Goal: Task Accomplishment & Management: Manage account settings

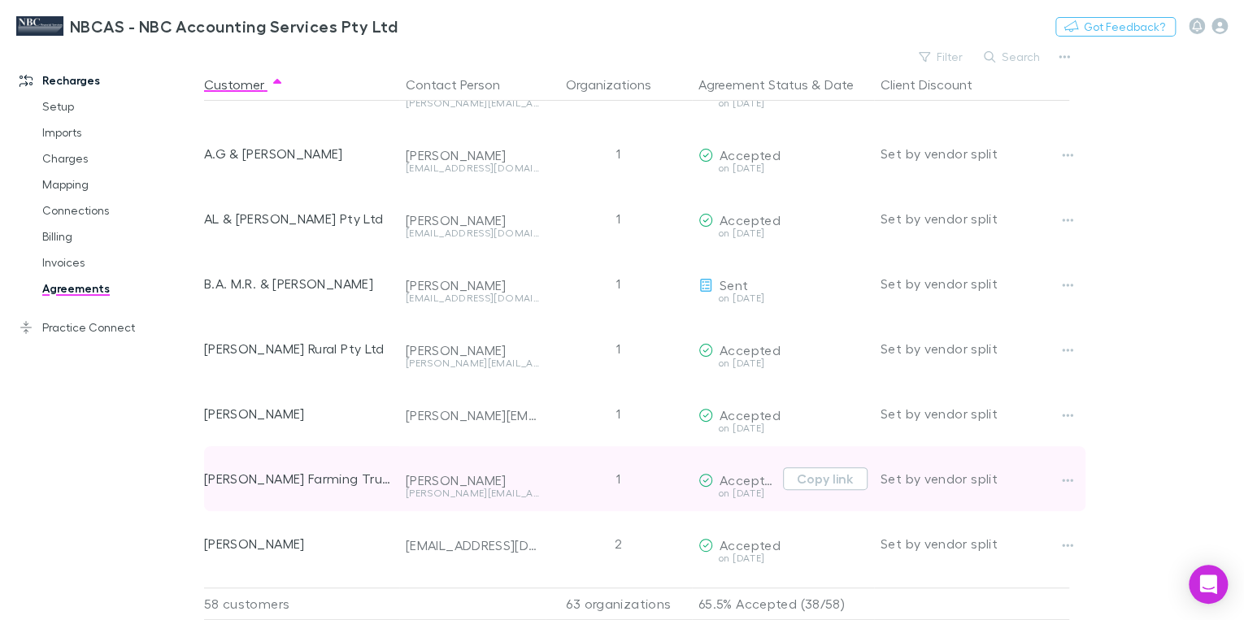
scroll to position [65, 0]
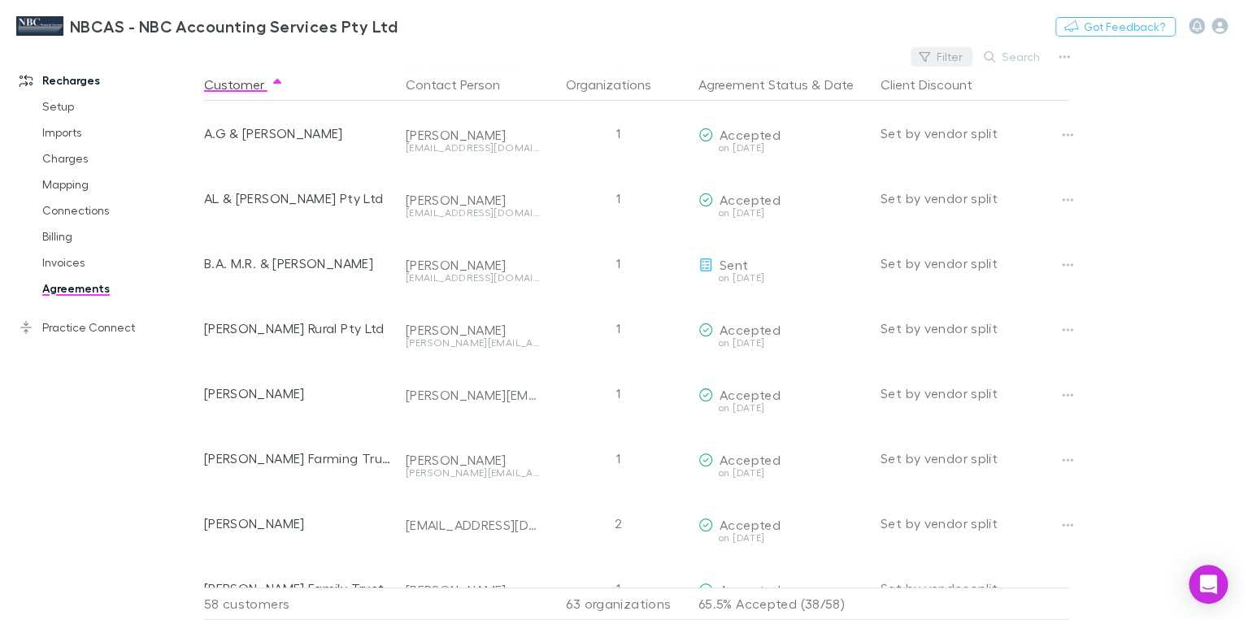
click at [962, 59] on button "Filter" at bounding box center [942, 57] width 62 height 20
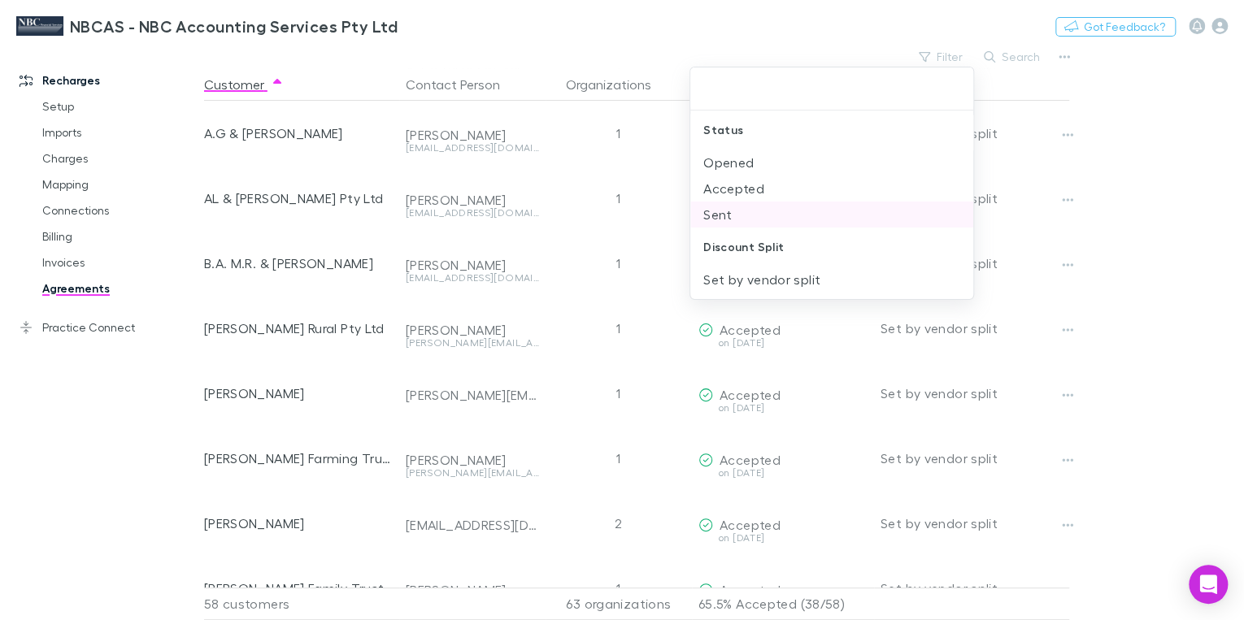
click at [722, 213] on li "Sent" at bounding box center [831, 215] width 283 height 26
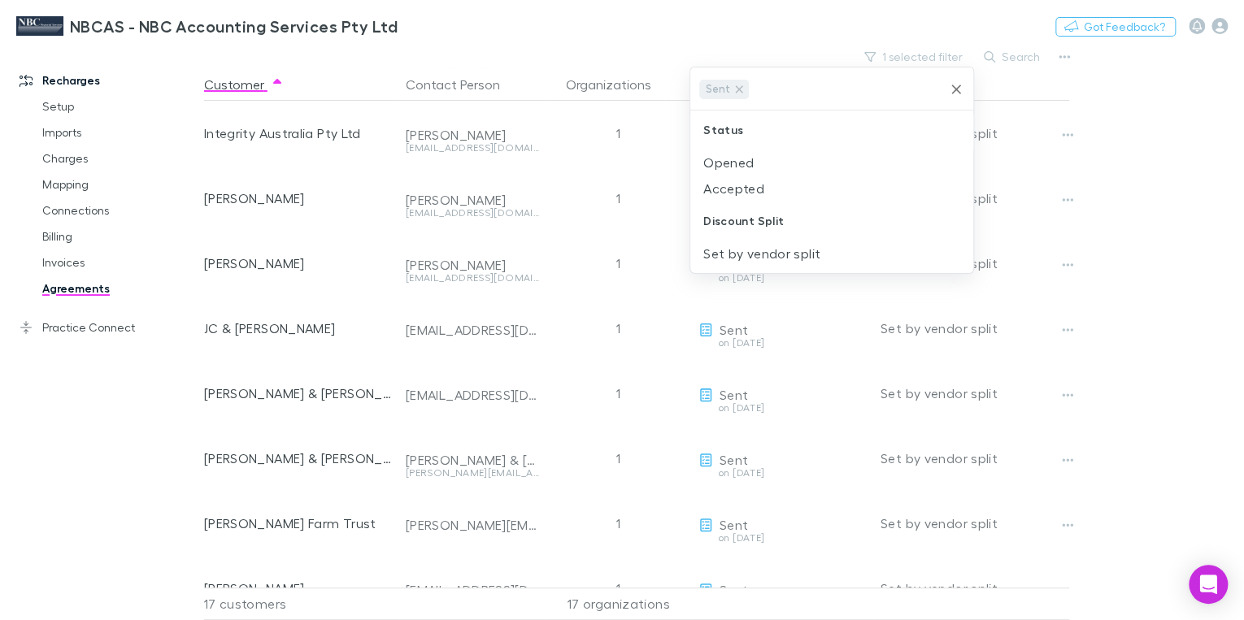
scroll to position [0, 0]
click at [953, 85] on icon "Clear" at bounding box center [956, 89] width 16 height 16
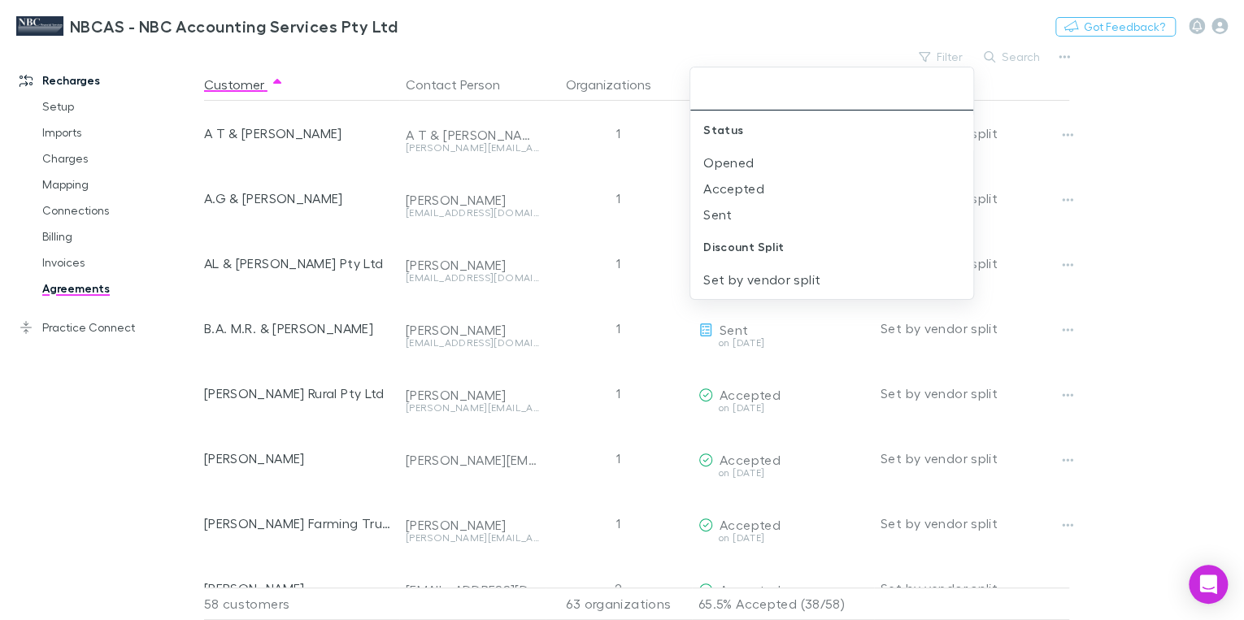
click at [947, 59] on div at bounding box center [622, 310] width 1244 height 620
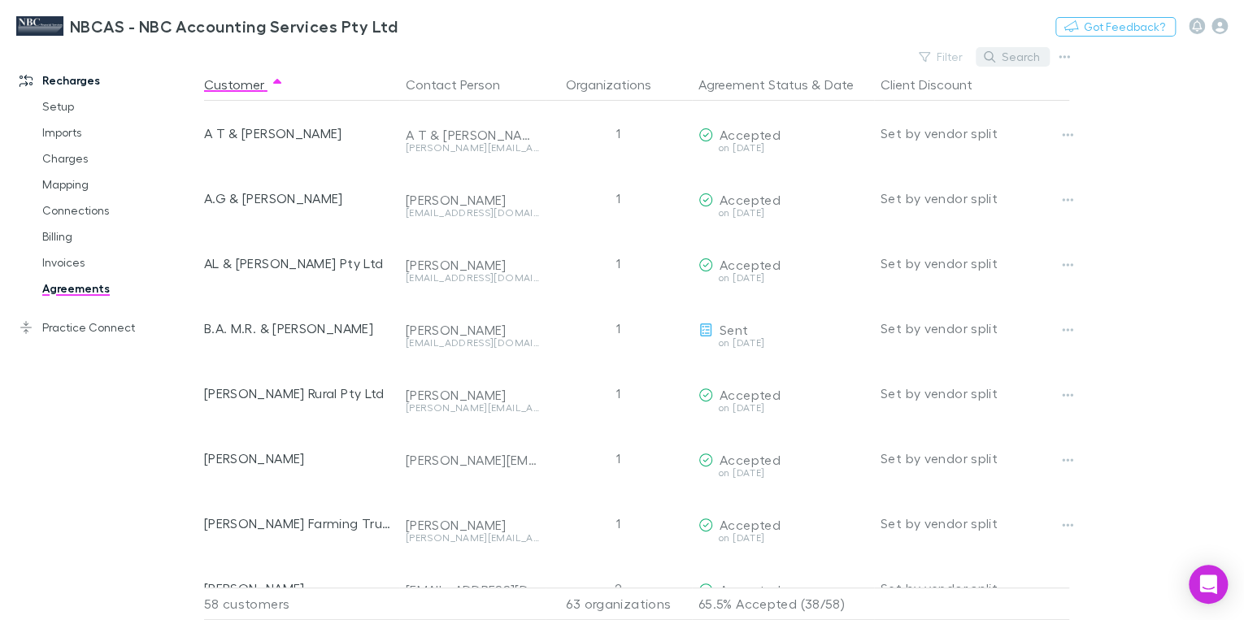
click at [1012, 58] on button "Search" at bounding box center [1013, 57] width 74 height 20
click at [982, 61] on input "text" at bounding box center [984, 57] width 81 height 23
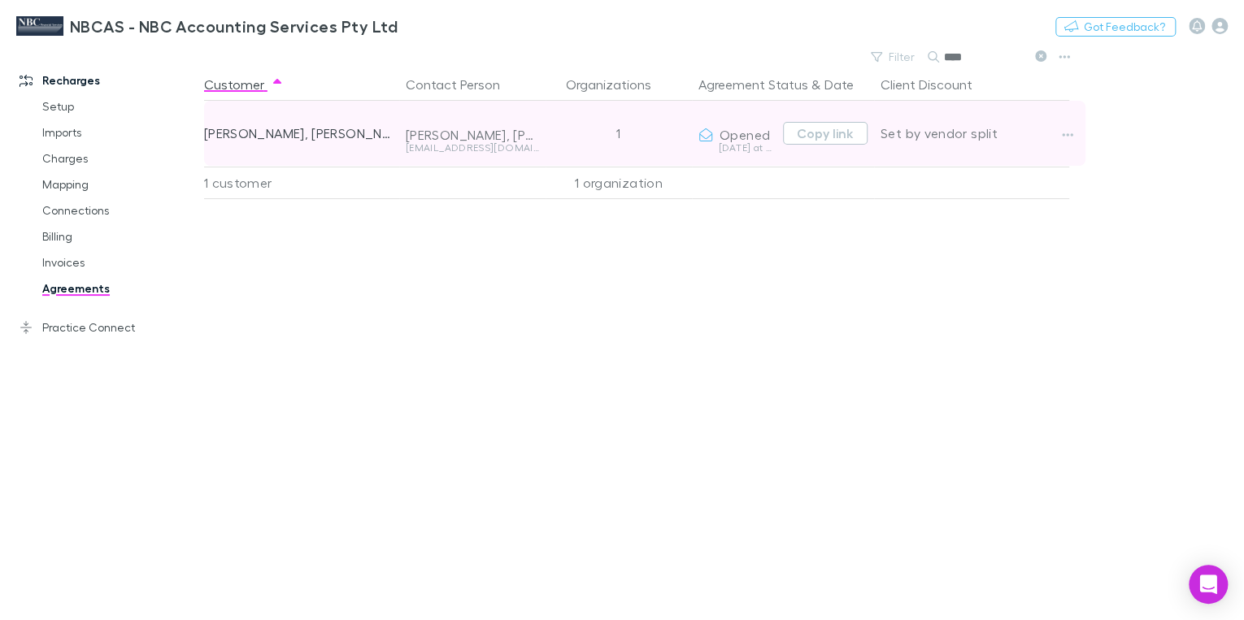
type input "****"
click at [746, 150] on div "[DATE] at 3:15 PM" at bounding box center [737, 148] width 78 height 10
drag, startPoint x: 746, startPoint y: 150, endPoint x: 705, endPoint y: 139, distance: 43.0
click at [716, 138] on div "Opened" at bounding box center [734, 134] width 72 height 15
click at [741, 146] on div "[DATE] at 3:15 PM" at bounding box center [737, 148] width 78 height 10
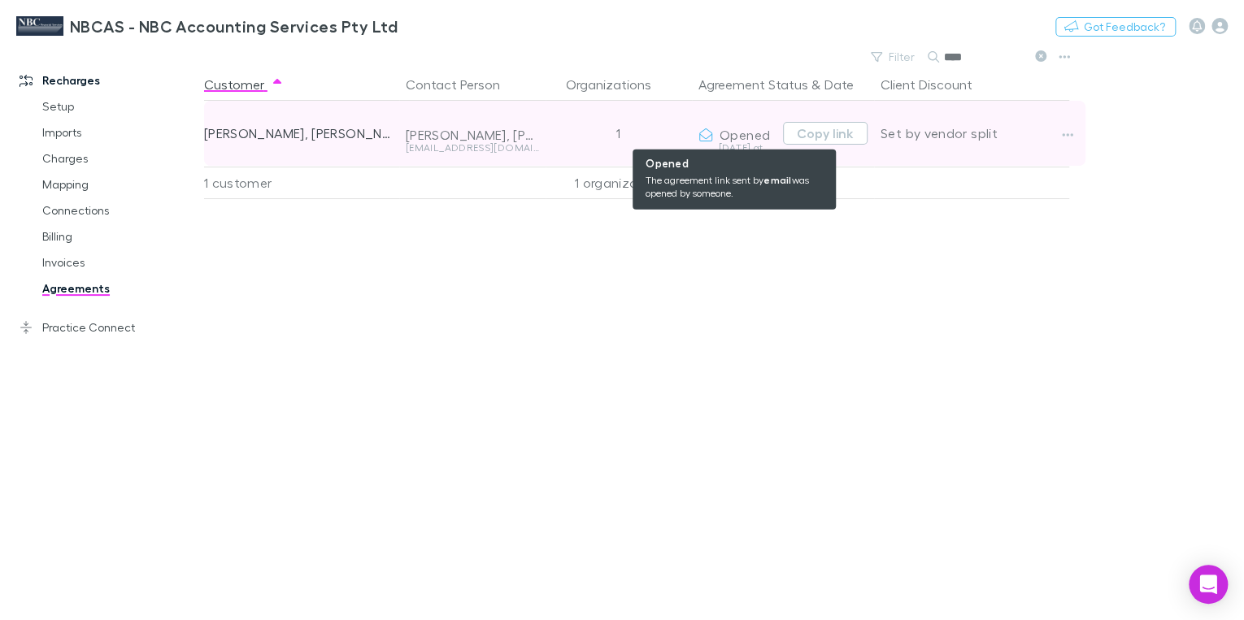
click at [745, 137] on span "Opened" at bounding box center [745, 134] width 50 height 15
click at [750, 136] on span "Opened" at bounding box center [745, 134] width 50 height 15
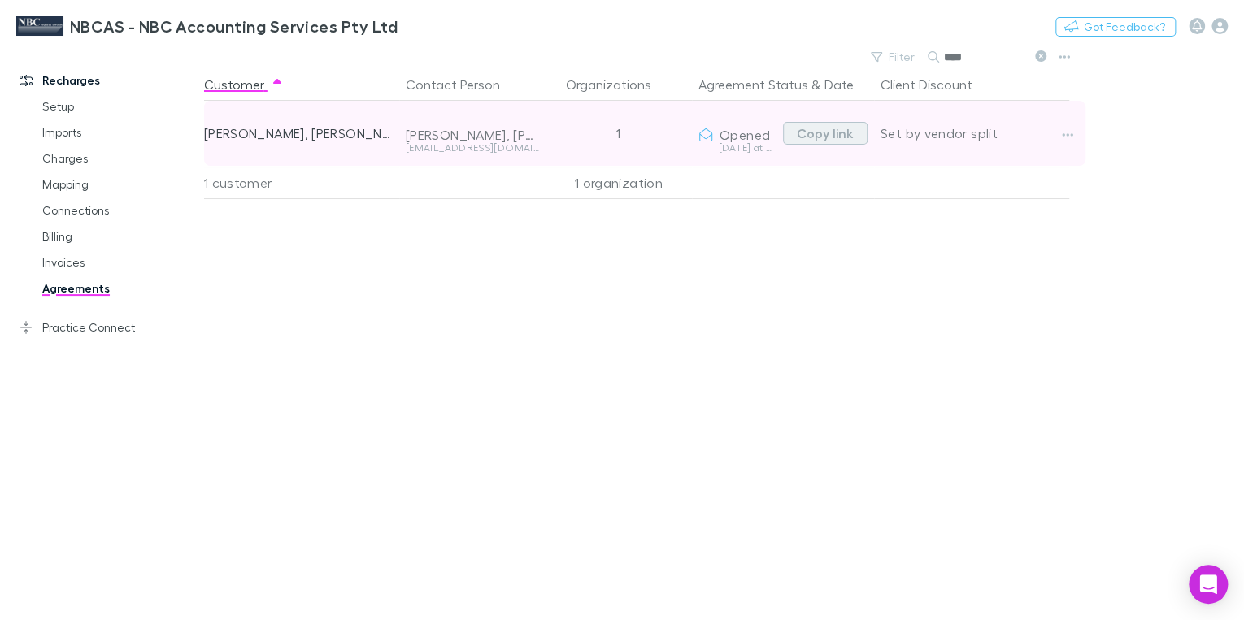
click at [827, 138] on button "Copy link" at bounding box center [825, 133] width 85 height 23
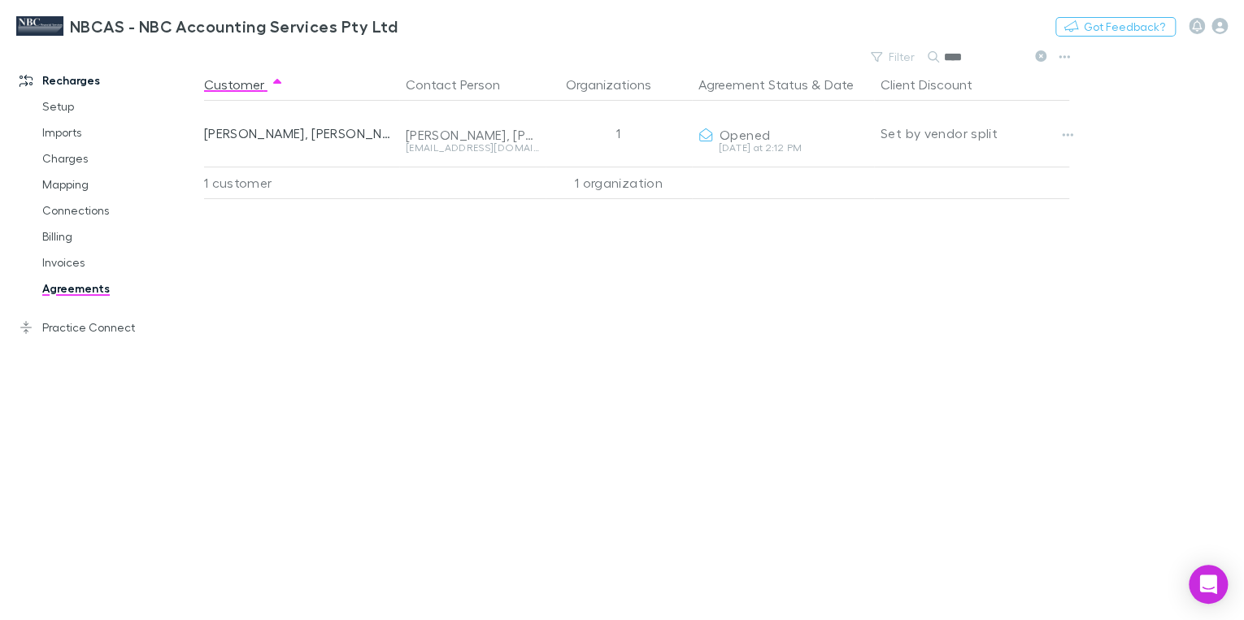
click at [396, 309] on div "Customer Contact Person Organizations Agreement Status & Date Client Discount […" at bounding box center [651, 344] width 894 height 552
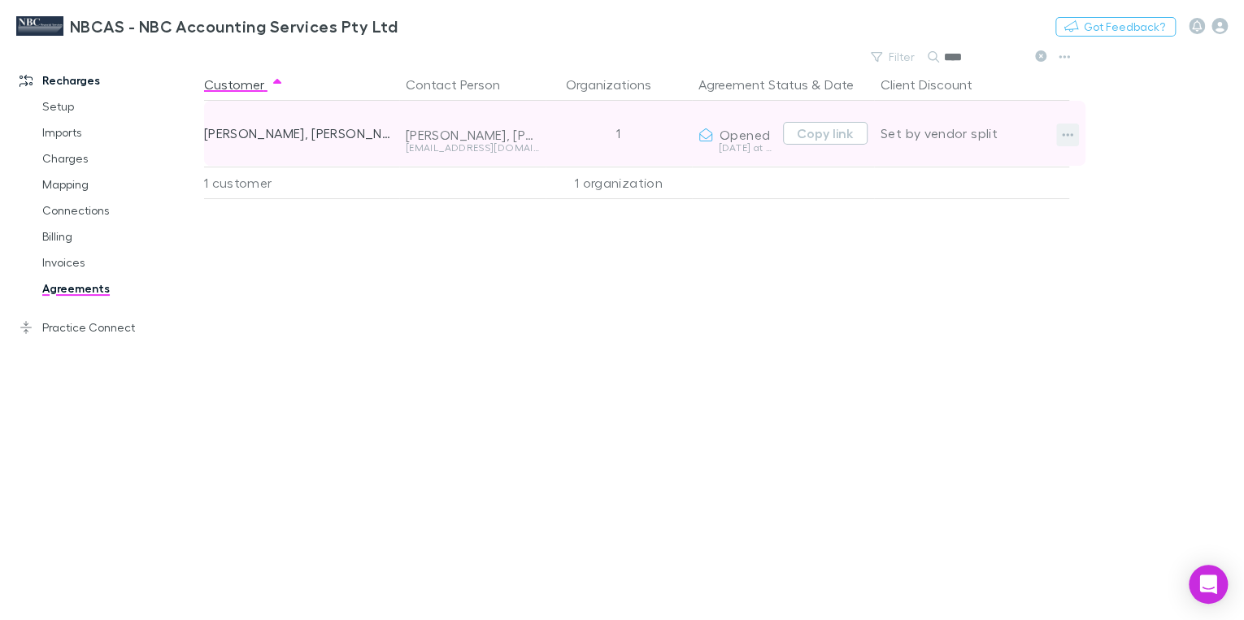
click at [1056, 129] on button "button" at bounding box center [1067, 135] width 23 height 23
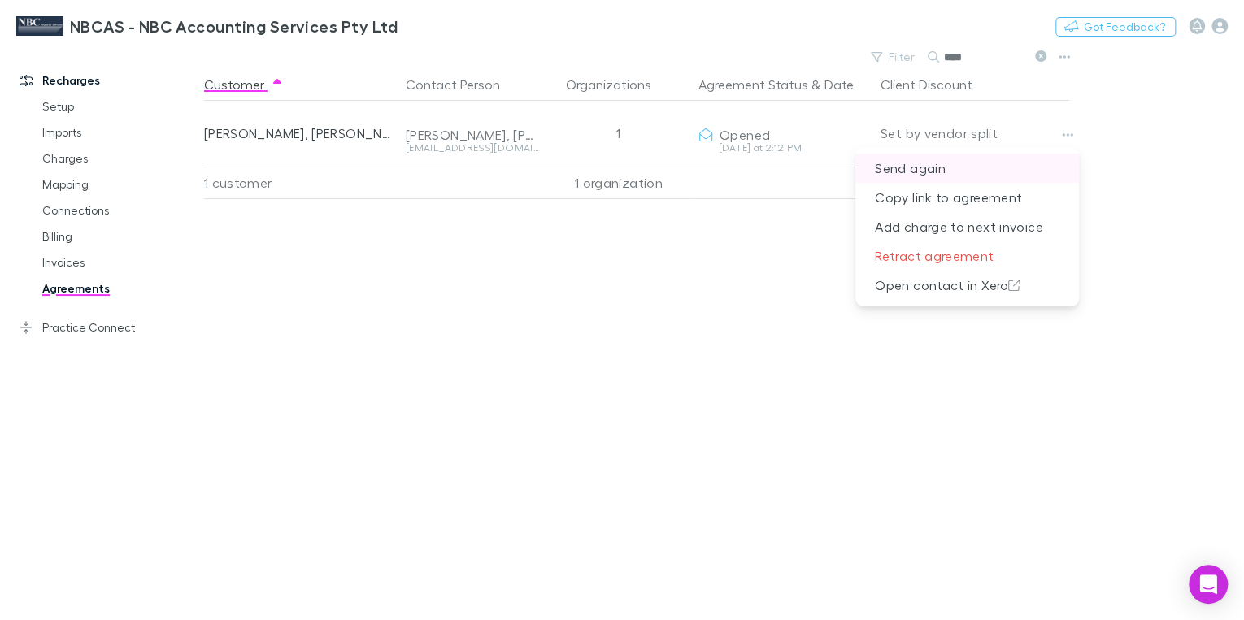
click at [933, 169] on p "Send again" at bounding box center [967, 168] width 224 height 29
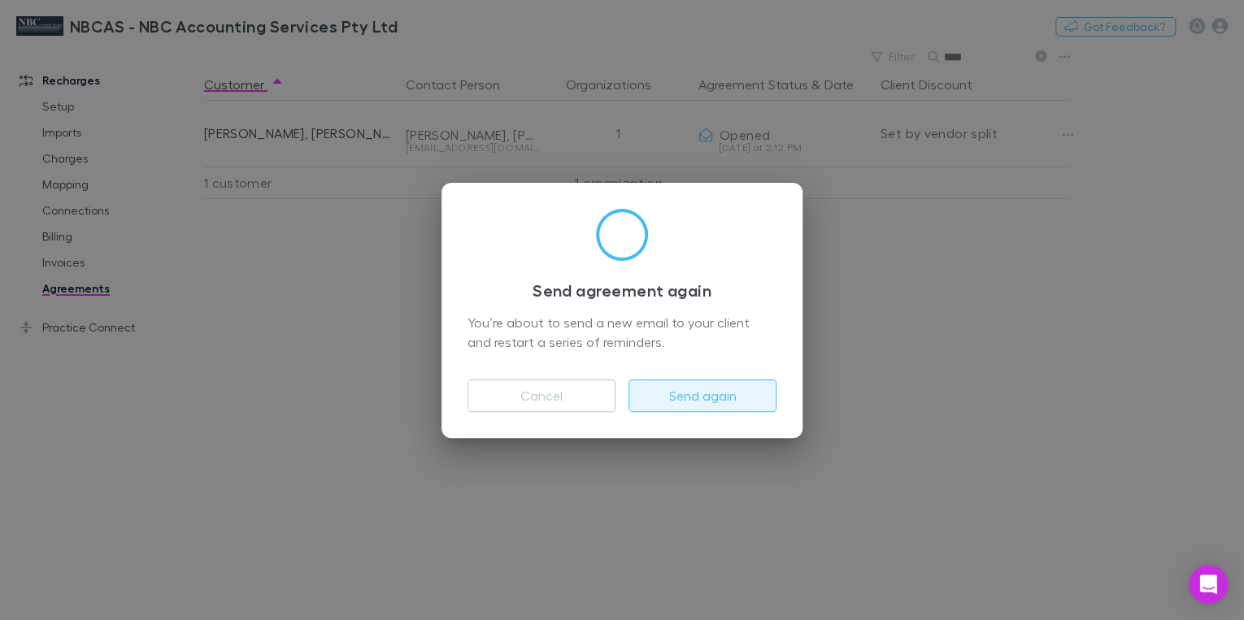
click at [707, 401] on button "Send again" at bounding box center [703, 396] width 148 height 33
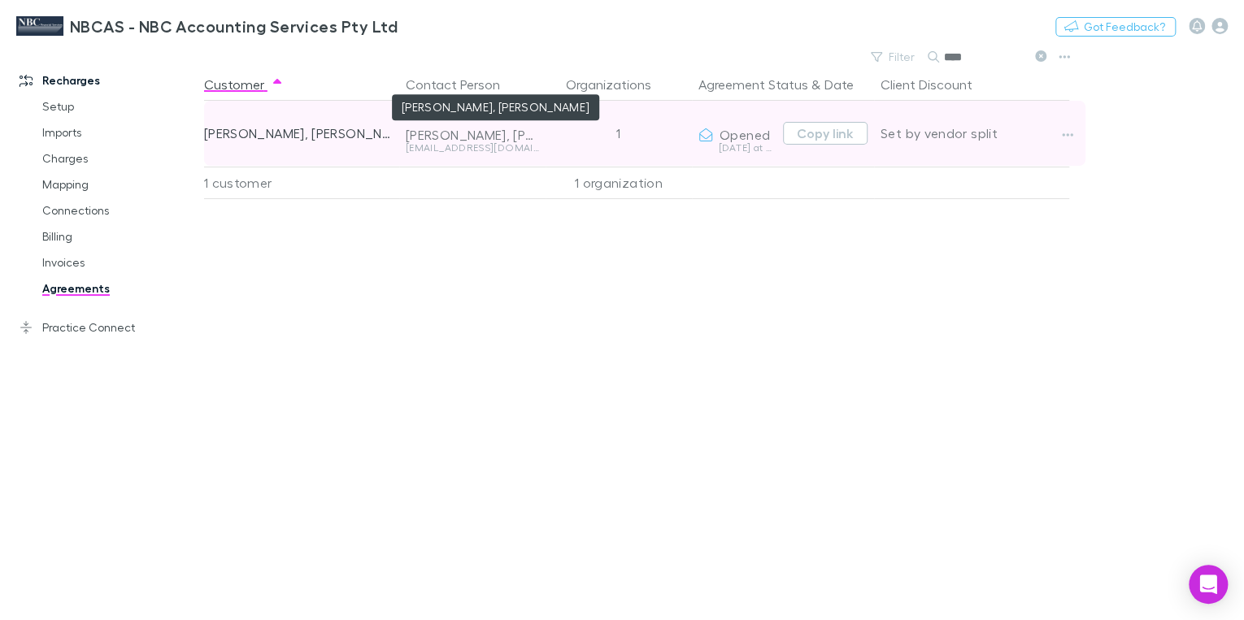
click at [500, 140] on div "[PERSON_NAME], [PERSON_NAME]" at bounding box center [472, 135] width 133 height 16
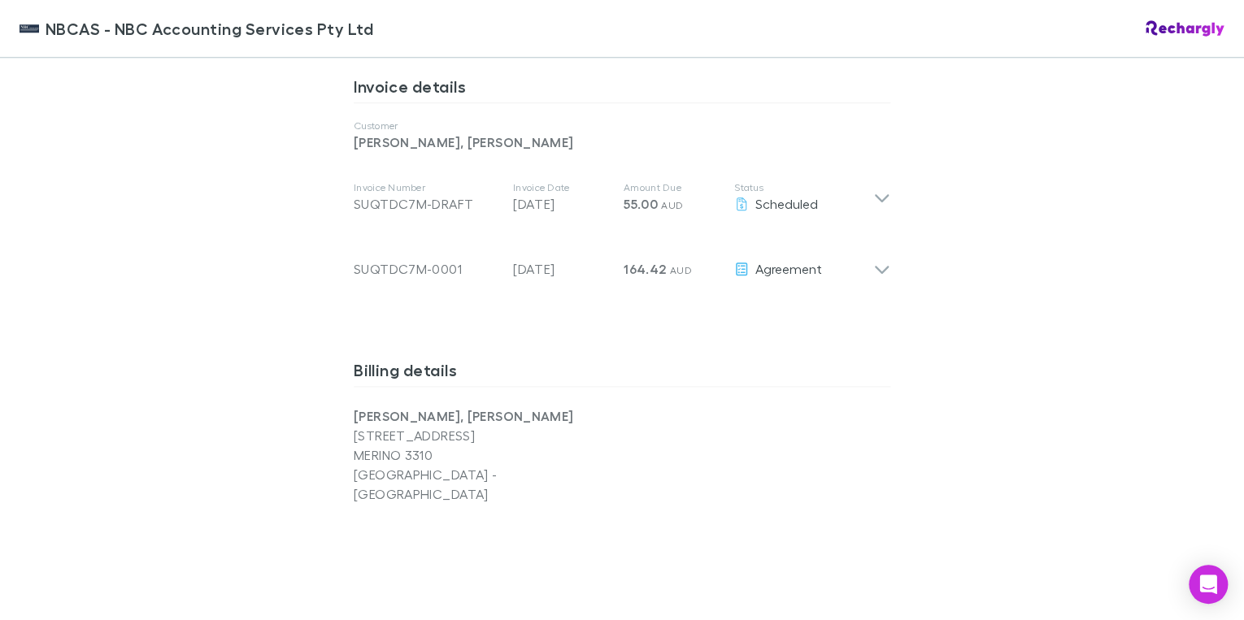
scroll to position [846, 0]
